Goal: Task Accomplishment & Management: Complete application form

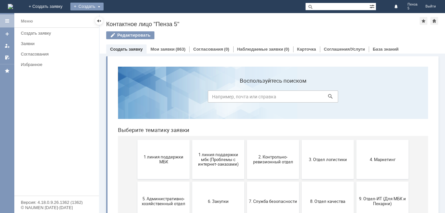
click at [104, 6] on div "Создать" at bounding box center [86, 7] width 33 height 8
click at [121, 19] on link "Заявка" at bounding box center [97, 20] width 50 height 8
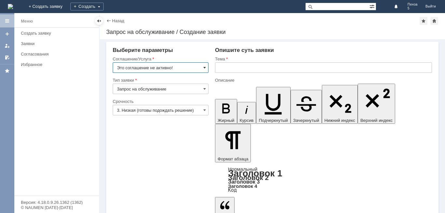
click at [203, 66] on span at bounding box center [204, 67] width 3 height 5
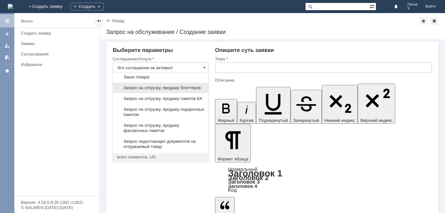
scroll to position [254, 0]
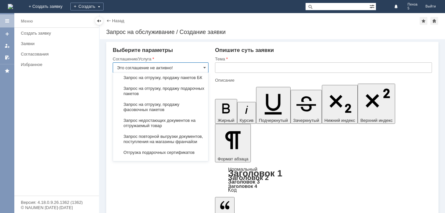
click at [178, 63] on input "Это соглашение не активно!" at bounding box center [161, 67] width 96 height 10
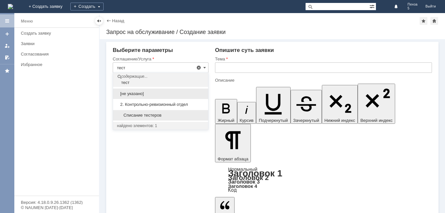
click at [157, 116] on span "Списание тестеров" at bounding box center [160, 114] width 87 height 5
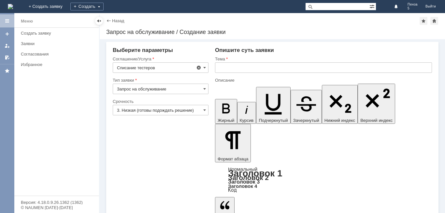
type input "Списание тестеров"
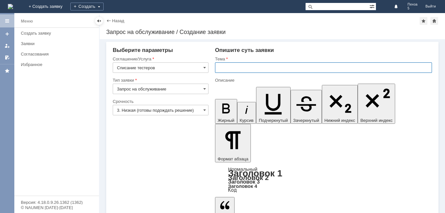
click at [224, 68] on input "text" at bounding box center [323, 67] width 217 height 10
type input "С"
type input "Заказ тестеров"
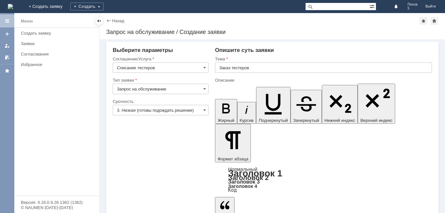
drag, startPoint x: 226, startPoint y: 1603, endPoint x: 194, endPoint y: 1598, distance: 31.6
drag, startPoint x: -25, startPoint y: -1, endPoint x: 292, endPoint y: 163, distance: 357.2
